Goal: Task Accomplishment & Management: Use online tool/utility

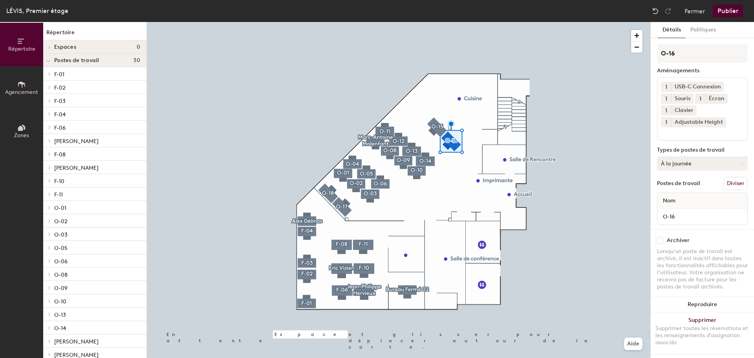
click at [730, 159] on button "À la journée" at bounding box center [702, 163] width 91 height 14
click at [690, 163] on button "À la journée" at bounding box center [702, 163] width 91 height 14
click at [685, 209] on div "Réservé pour quelques jours" at bounding box center [696, 215] width 79 height 20
click at [726, 11] on button "Publier" at bounding box center [727, 11] width 30 height 13
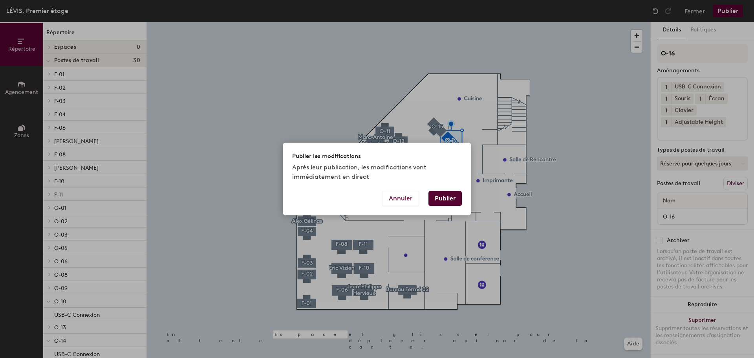
click at [446, 203] on button "Publier" at bounding box center [444, 198] width 33 height 15
